Goal: Information Seeking & Learning: Learn about a topic

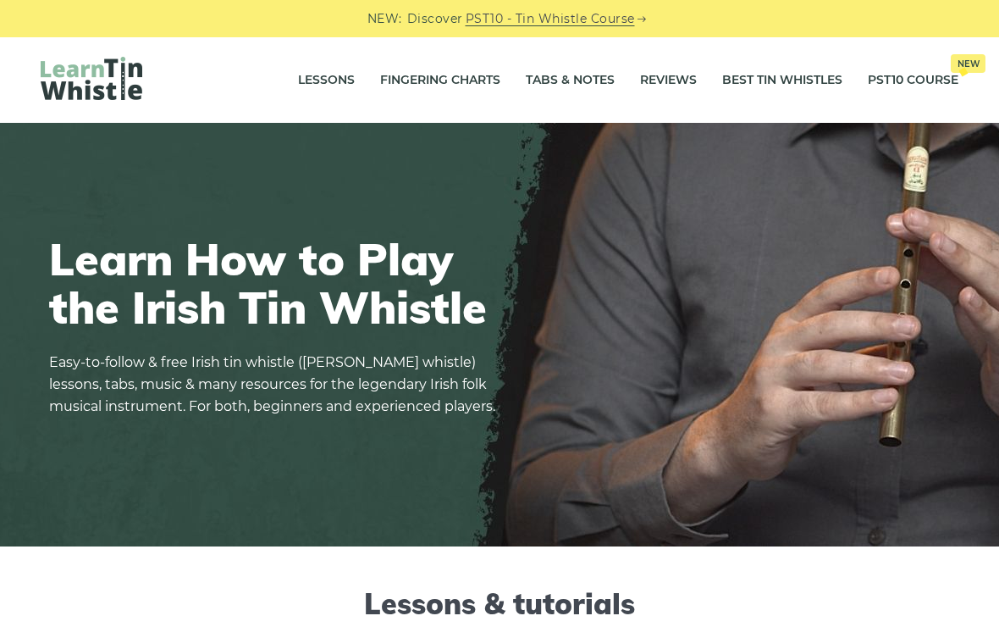
click at [340, 88] on link "Lessons" at bounding box center [326, 80] width 57 height 42
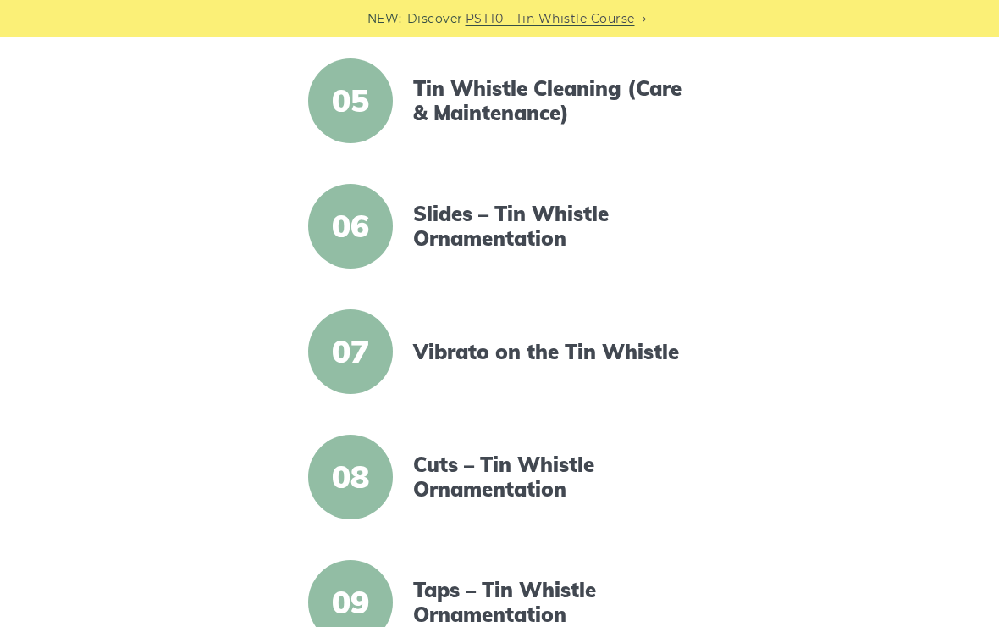
scroll to position [934, 0]
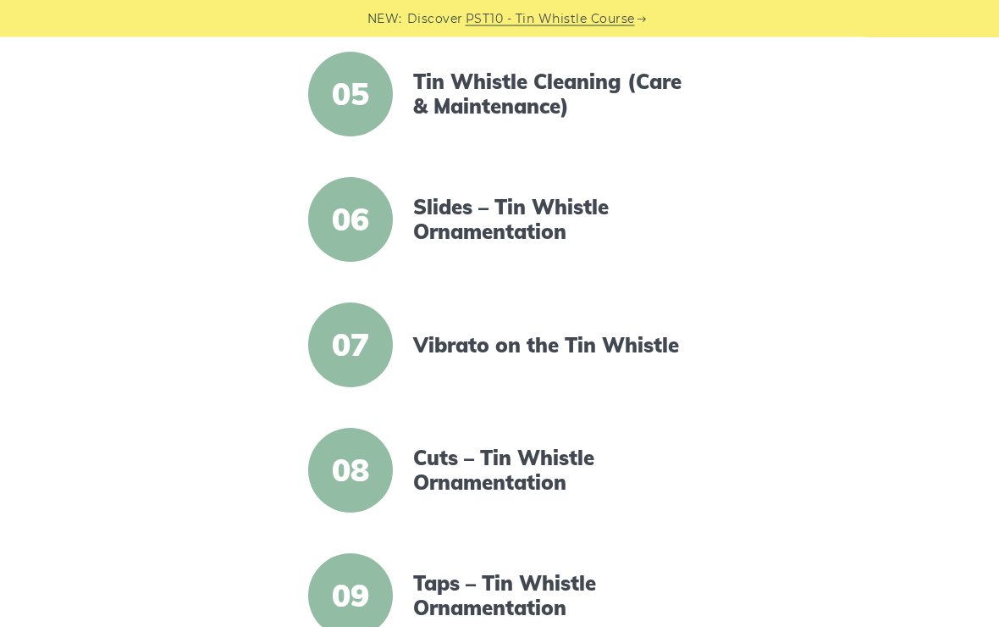
click at [508, 472] on link "Cuts – Tin Whistle Ornamentation" at bounding box center [552, 470] width 279 height 49
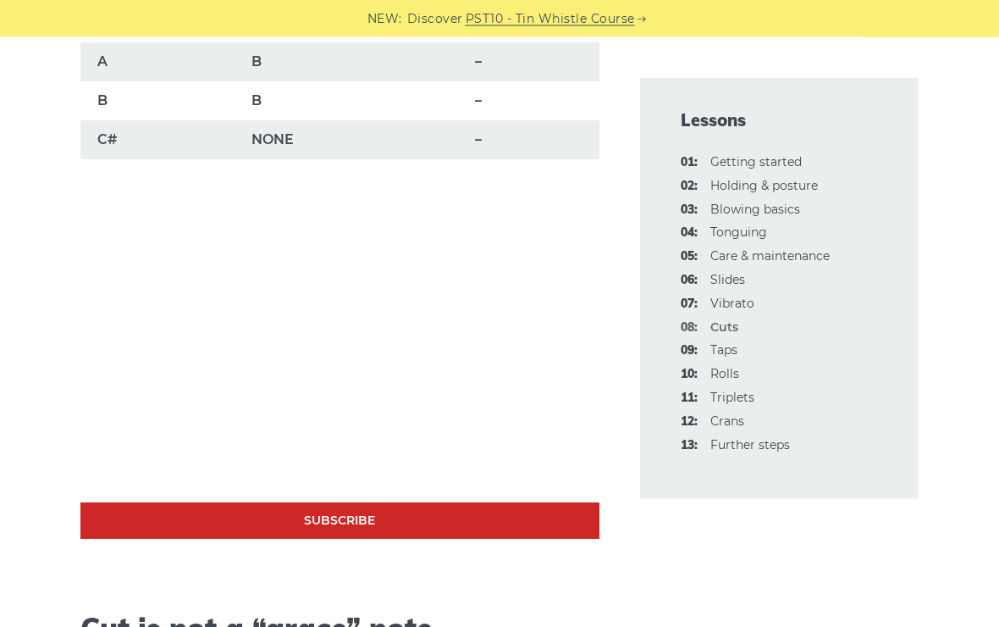
scroll to position [1504, 0]
click at [733, 351] on link "09: Taps" at bounding box center [723, 349] width 27 height 15
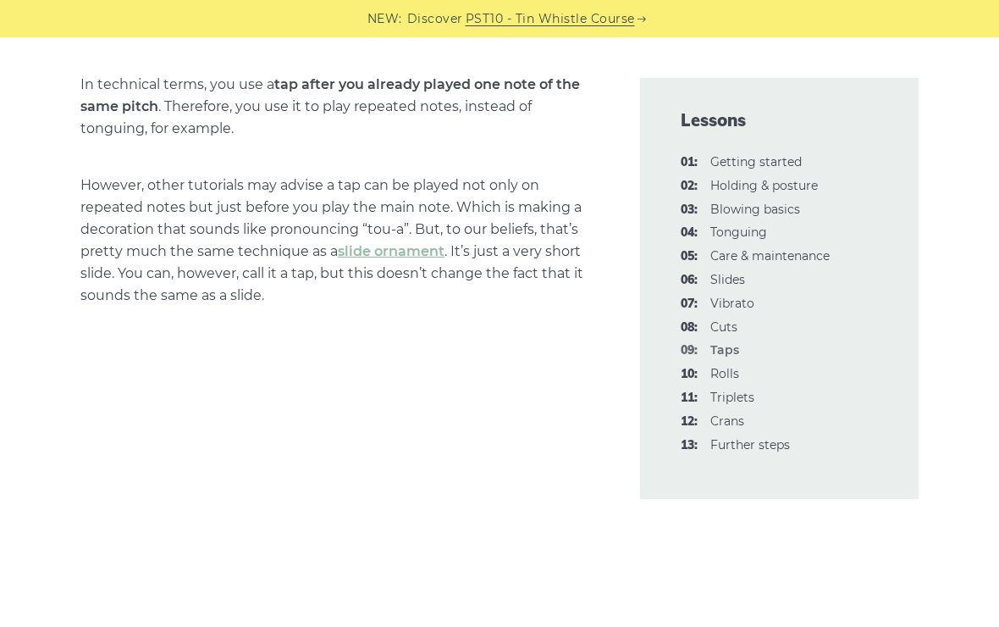
scroll to position [1053, 0]
